Goal: Register for event/course

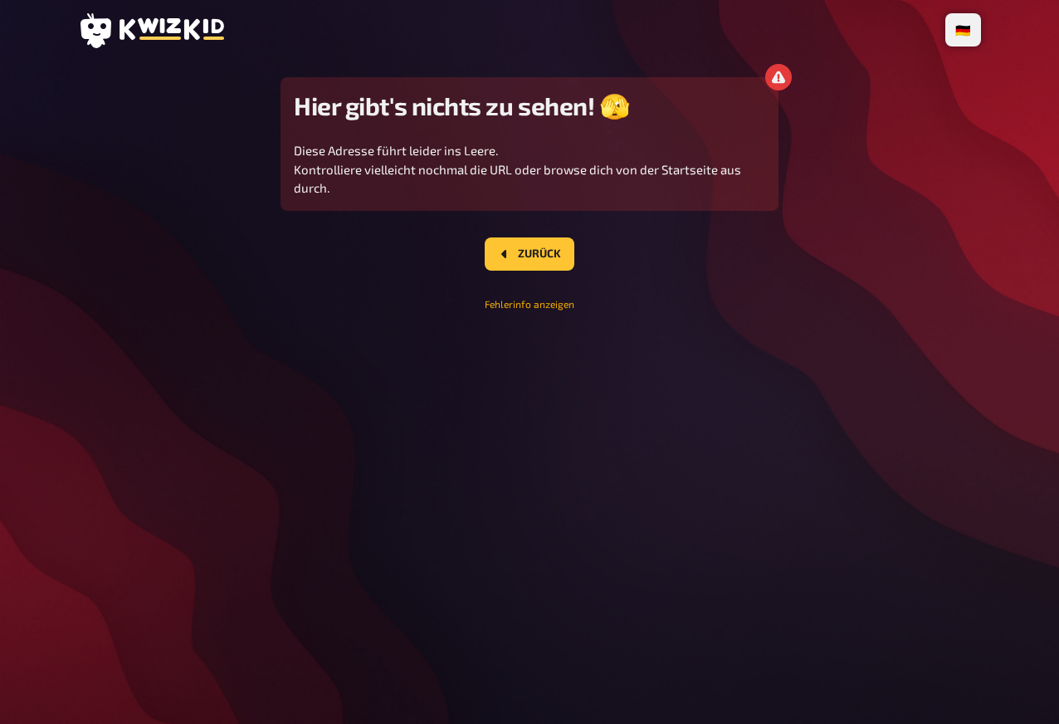
click at [541, 301] on button "Fehlerinfo anzeigen" at bounding box center [530, 304] width 90 height 14
click at [639, 381] on div "🇩🇪 Deutsch 🇬🇧 English 🇳🇱 Nederlands Hier gibt's nichts zu sehen! 🫣 Diese Adress…" at bounding box center [530, 362] width 930 height 724
click at [215, 310] on main "Hier gibt's nichts zu sehen! 🫣 Diese Adresse führt leider ins Leere. Kontrollie…" at bounding box center [529, 214] width 903 height 274
click at [220, 300] on main "Hier gibt's nichts zu sehen! 🫣 Diese Adresse führt leider ins Leere. Kontrollie…" at bounding box center [529, 214] width 903 height 274
click at [418, 363] on div "🇩🇪 Deutsch 🇬🇧 English 🇳🇱 Nederlands Hier gibt's nichts zu sehen! 🫣 Diese Adress…" at bounding box center [530, 362] width 930 height 724
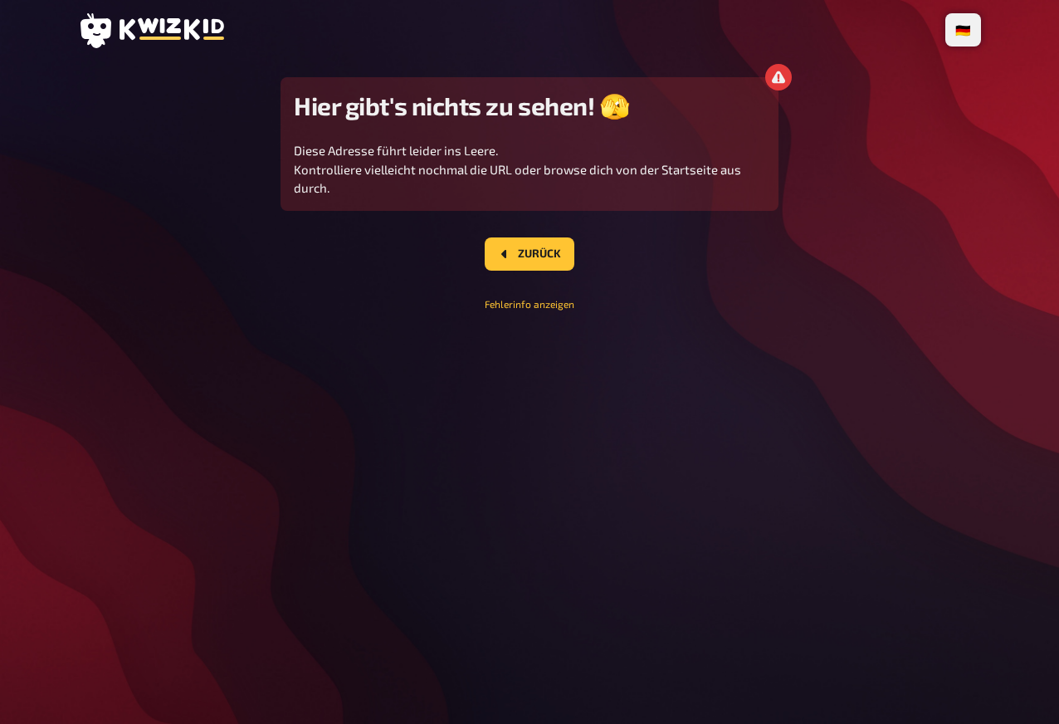
click at [418, 358] on div "🇩🇪 Deutsch 🇬🇧 English 🇳🇱 Nederlands Hier gibt's nichts zu sehen! 🫣 Diese Adress…" at bounding box center [530, 362] width 930 height 724
click at [652, 152] on p "Diese Adresse führt leider ins Leere. Kontrolliere vielleicht nochmal die URL o…" at bounding box center [530, 169] width 472 height 56
click at [662, 183] on p "Diese Adresse führt leider ins Leere. Kontrolliere vielleicht nochmal die URL o…" at bounding box center [530, 169] width 472 height 56
click at [775, 516] on div "🇩🇪 Deutsch 🇬🇧 English 🇳🇱 Nederlands Hier gibt's nichts zu sehen! 🫣 Diese Adress…" at bounding box center [530, 362] width 930 height 724
click at [782, 550] on div "🇩🇪 Deutsch 🇬🇧 English 🇳🇱 Nederlands Hier gibt's nichts zu sehen! 🫣 Diese Adress…" at bounding box center [530, 362] width 930 height 724
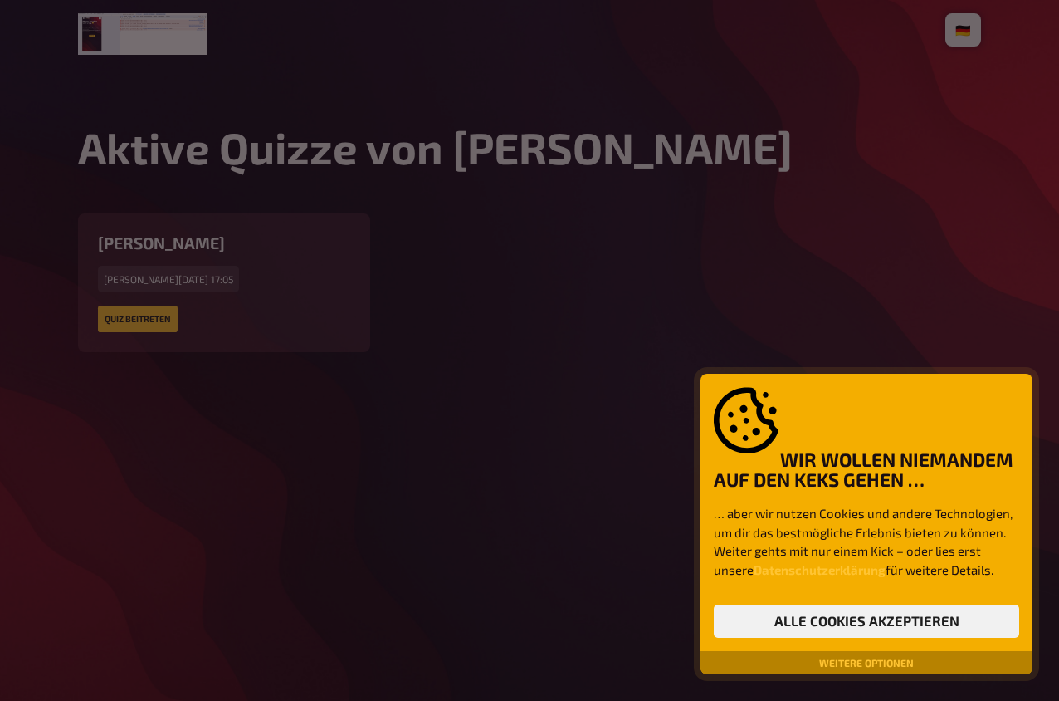
click at [477, 274] on div at bounding box center [529, 350] width 1059 height 701
click at [810, 632] on button "Alle Cookies akzeptieren" at bounding box center [867, 620] width 306 height 33
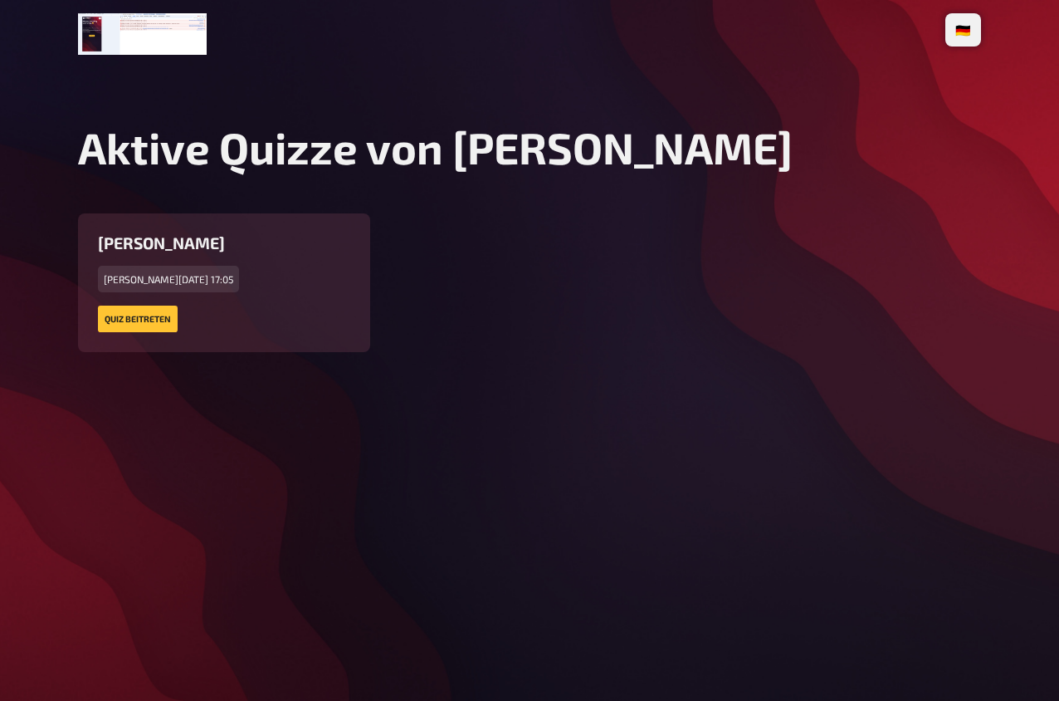
click at [244, 389] on div "🇩🇪 Deutsch 🇬🇧 English 🇳🇱 Nederlands Aktive Quizze von Lukas Lukis Quiz Freitag,…" at bounding box center [530, 350] width 930 height 701
click at [131, 320] on link "Quiz beitreten" at bounding box center [138, 319] width 80 height 27
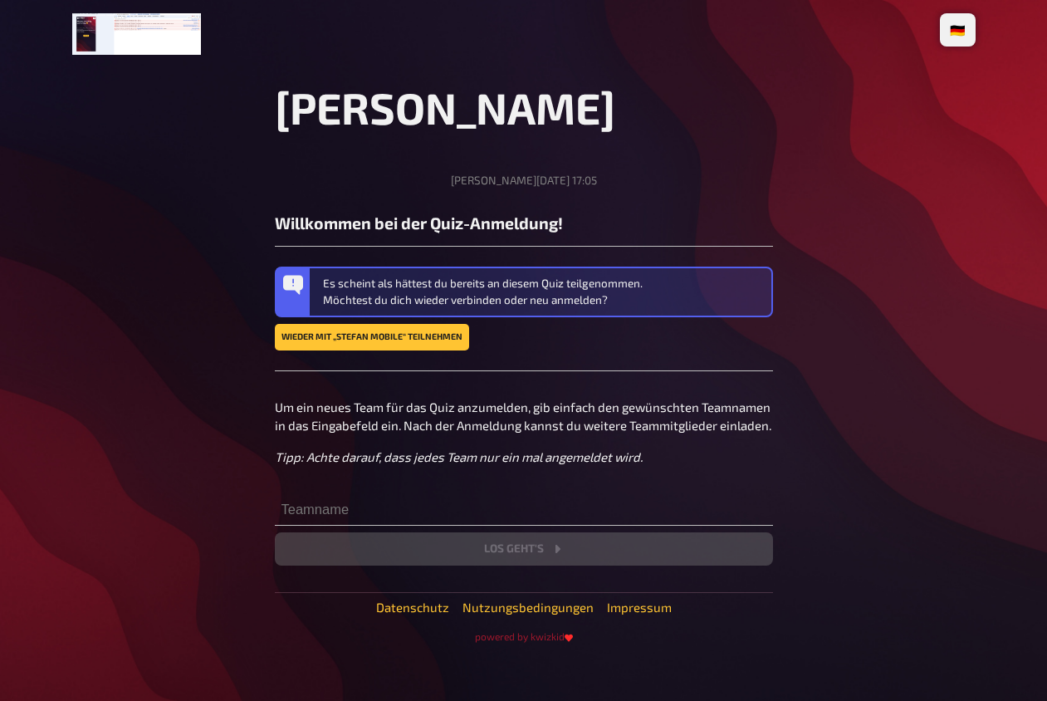
click at [161, 377] on main "Lukis Quiz Freitag, 10.10.2025, 17:05 Willkommen bei der Quiz-Anmeldung! Es sch…" at bounding box center [523, 362] width 903 height 562
click at [179, 398] on main "Lukis Quiz Freitag, 10.10.2025, 17:05 Willkommen bei der Quiz-Anmeldung! Es sch…" at bounding box center [523, 362] width 903 height 562
click at [329, 337] on link "Wieder mit „stefan mobile“ teilnehmen" at bounding box center [372, 337] width 194 height 27
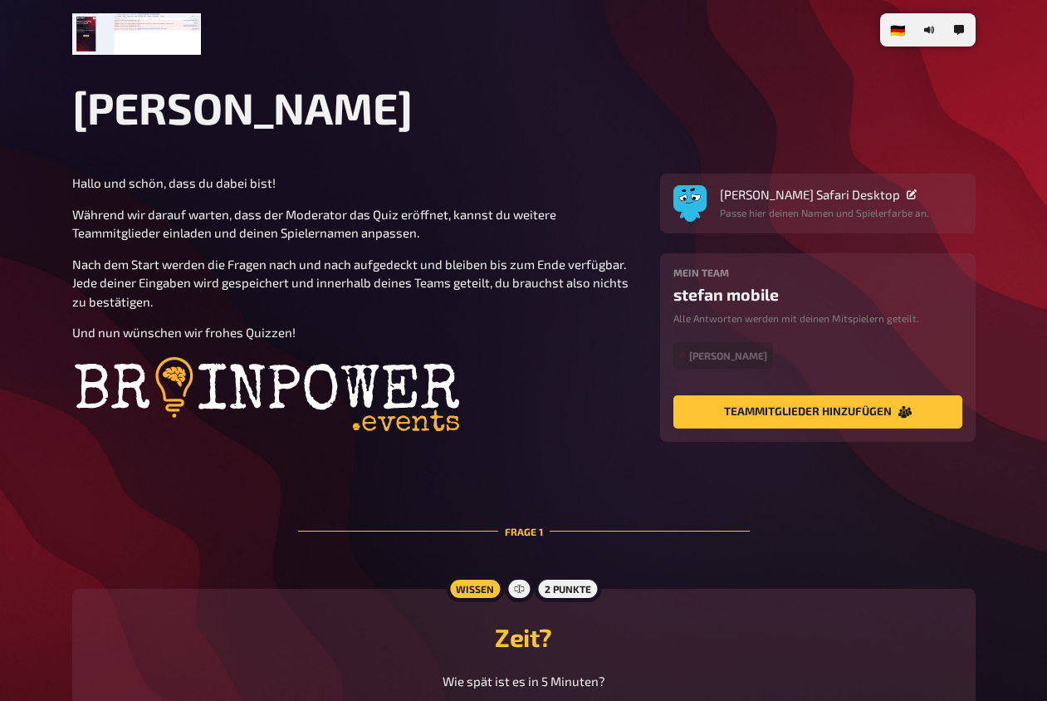
click at [390, 252] on div "Hallo und schön, dass du dabei bist! Während wir darauf warten, dass der Modera…" at bounding box center [356, 308] width 568 height 269
click at [413, 284] on span "Nach dem Start werden die Fragen nach und nach aufgedeckt und bleiben bis zum E…" at bounding box center [351, 283] width 559 height 52
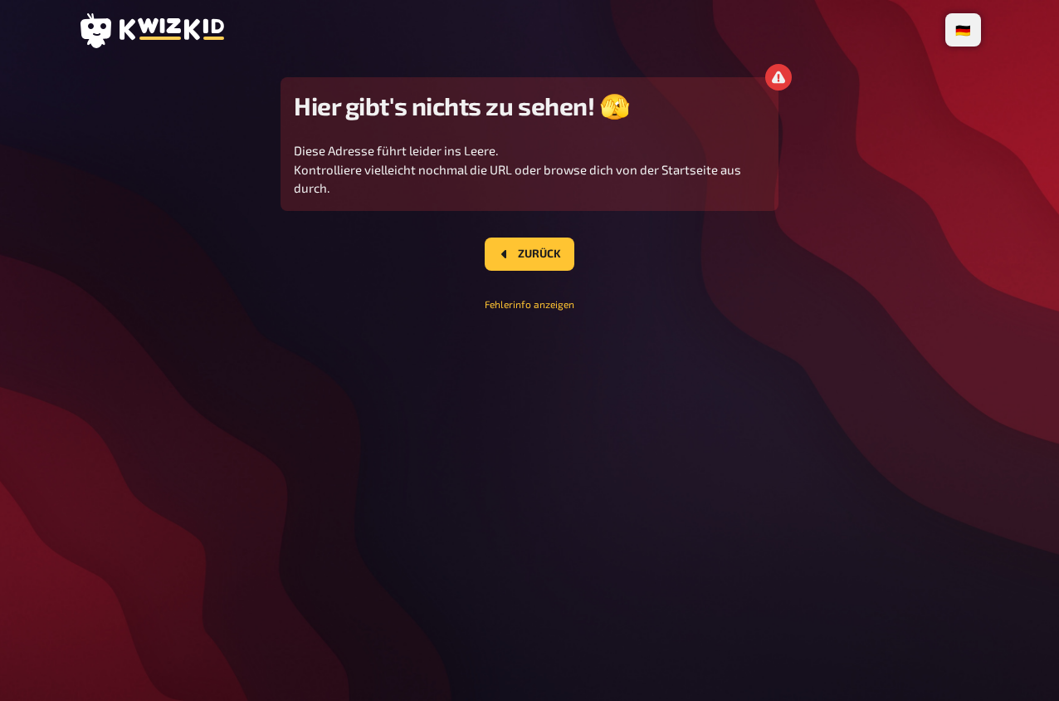
click at [446, 366] on div "🇩🇪 Deutsch 🇬🇧 English 🇳🇱 Nederlands Hier gibt's nichts zu sehen! 🫣 Diese Adress…" at bounding box center [530, 350] width 930 height 701
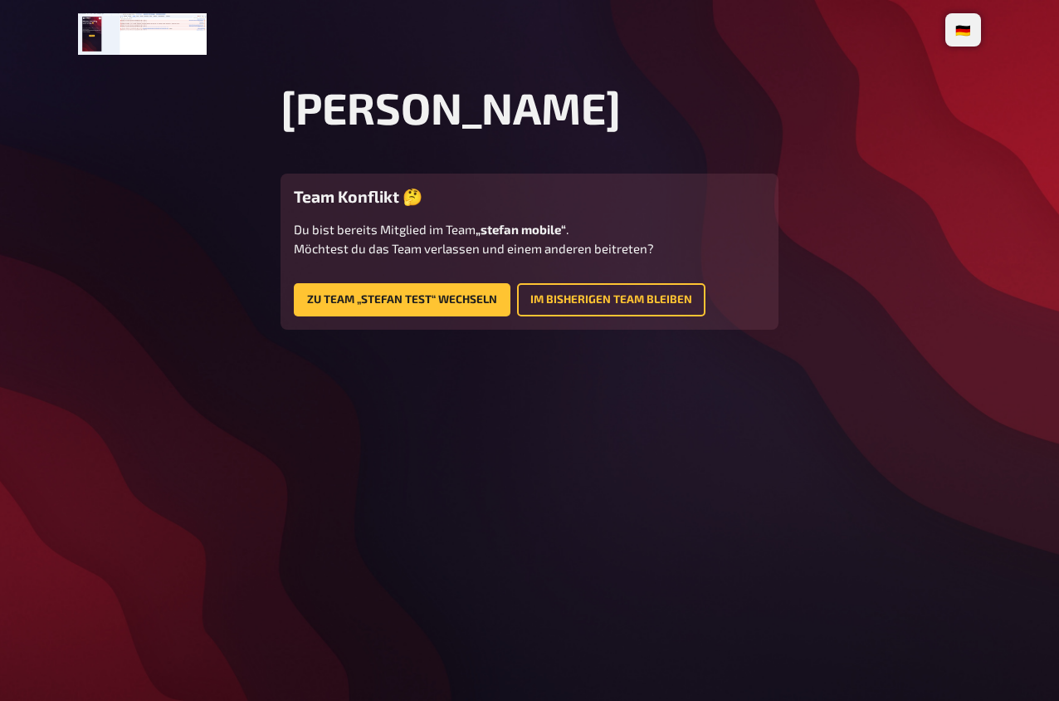
click at [619, 370] on div "🇩🇪 Deutsch 🇬🇧 English 🇳🇱 Nederlands Lukis Quiz Team Konflikt 🤔 Du bist bereits …" at bounding box center [530, 350] width 930 height 701
click at [622, 370] on div "🇩🇪 Deutsch 🇬🇧 English 🇳🇱 Nederlands Lukis Quiz Team Konflikt 🤔 Du bist bereits …" at bounding box center [530, 350] width 930 height 701
drag, startPoint x: 350, startPoint y: 234, endPoint x: 425, endPoint y: 240, distance: 75.8
click at [423, 240] on p "Du bist bereits Mitglied im Team „stefan mobile“ . Möchtest du das Team verlass…" at bounding box center [530, 238] width 472 height 37
click at [425, 240] on p "Du bist bereits Mitglied im Team „stefan mobile“ . Möchtest du das Team verlass…" at bounding box center [530, 238] width 472 height 37
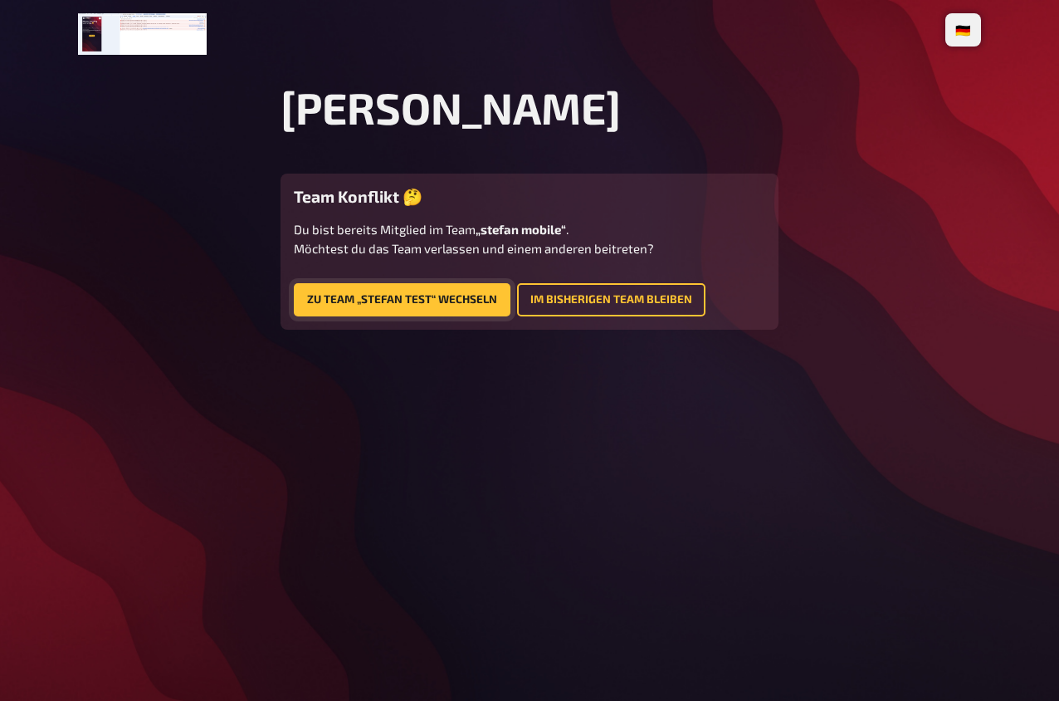
click at [390, 302] on button "Zu Team „stefan test“ wechseln" at bounding box center [402, 299] width 217 height 33
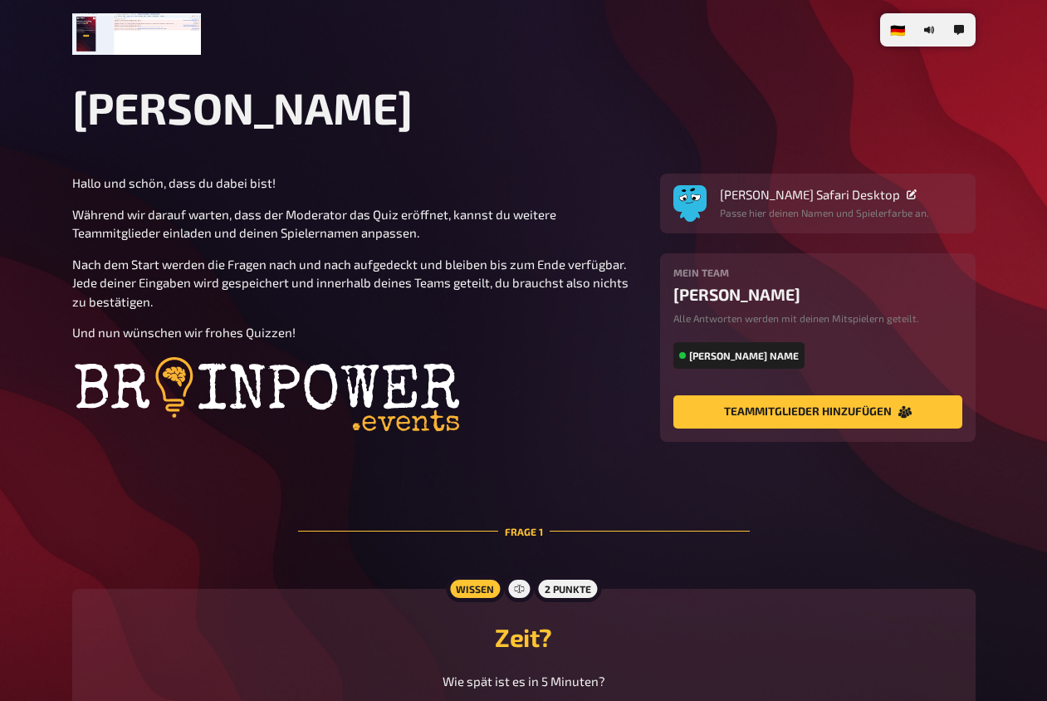
click at [390, 302] on p "Nach dem Start werden die Fragen nach und nach aufgedeckt und bleiben bis zum E…" at bounding box center [356, 283] width 568 height 56
click at [411, 276] on span "Nach dem Start werden die Fragen nach und nach aufgedeckt und bleiben bis zum E…" at bounding box center [351, 283] width 559 height 52
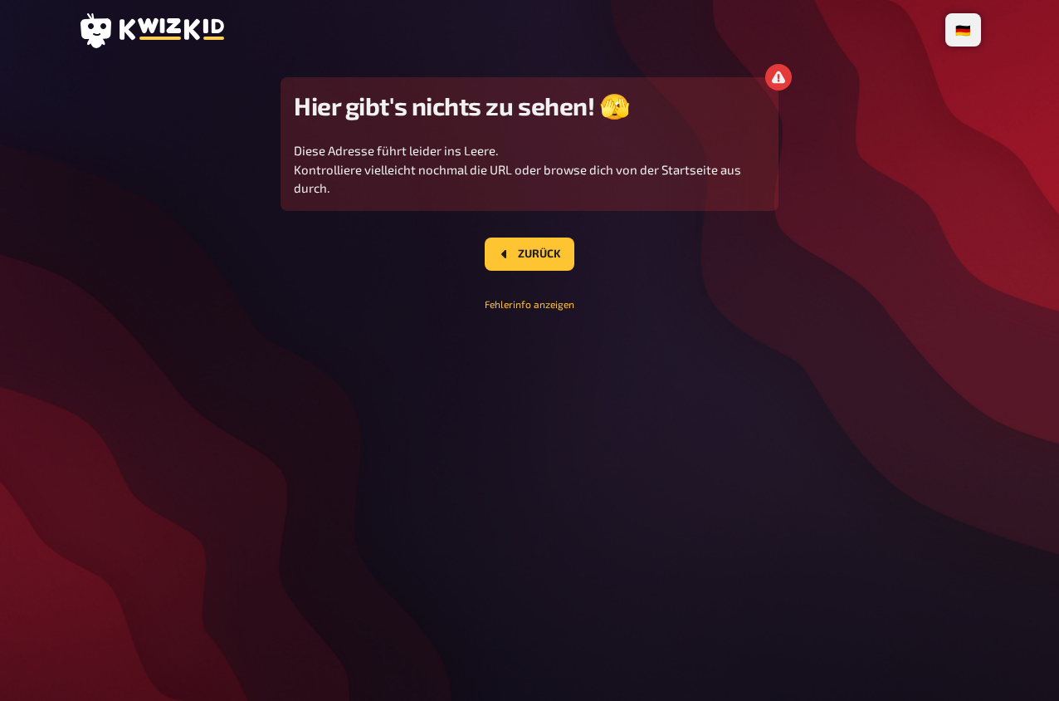
click at [772, 184] on div "Hier gibt's nichts zu sehen! 🫣 Diese Adresse führt leider ins Leere. Kontrollie…" at bounding box center [530, 144] width 498 height 134
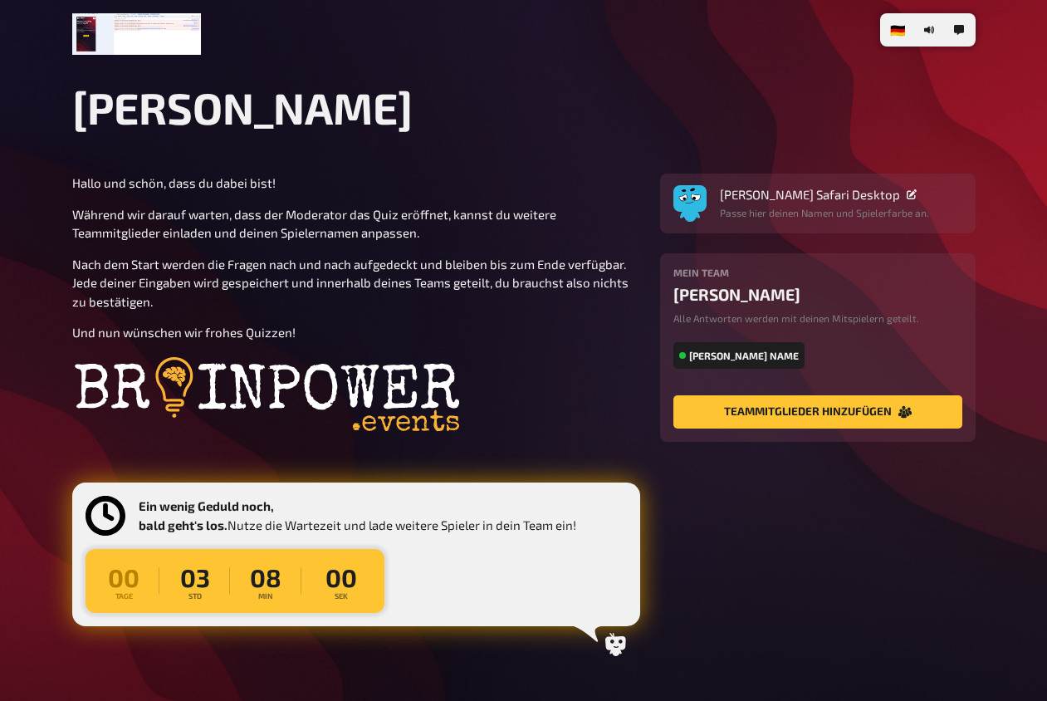
click at [536, 241] on div "Hallo und schön, dass du dabei bist! Während wir darauf warten, dass der Modera…" at bounding box center [356, 308] width 568 height 269
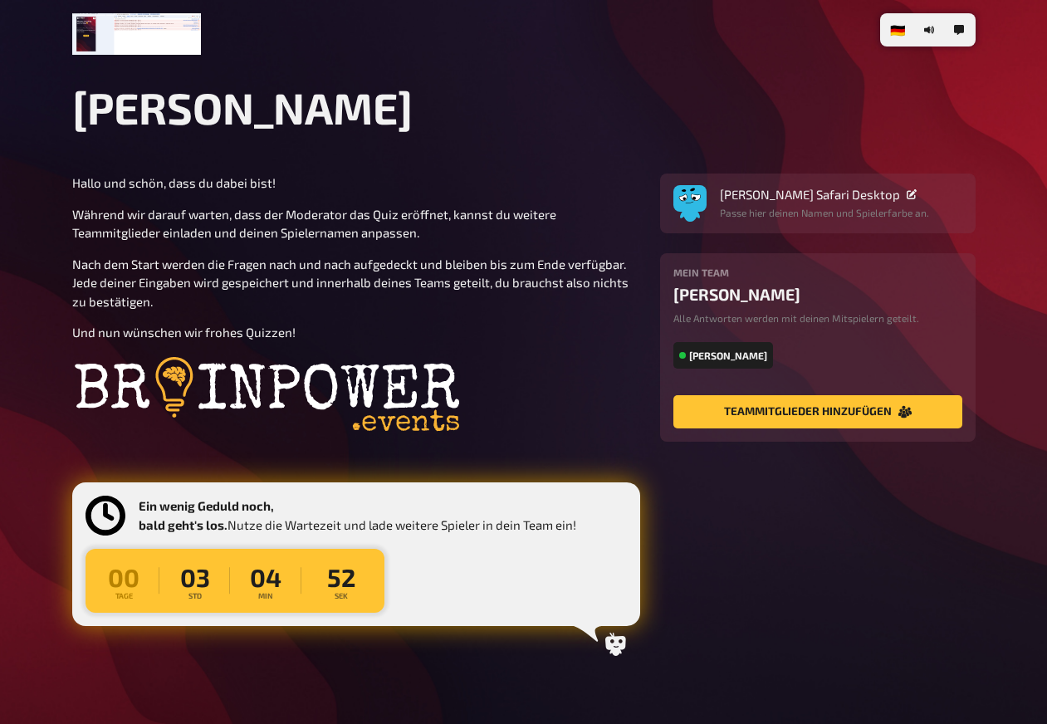
click at [461, 238] on p "Während wir darauf warten, dass der Moderator das Quiz eröffnet, kannst du weit…" at bounding box center [356, 223] width 568 height 37
